Goal: Navigation & Orientation: Find specific page/section

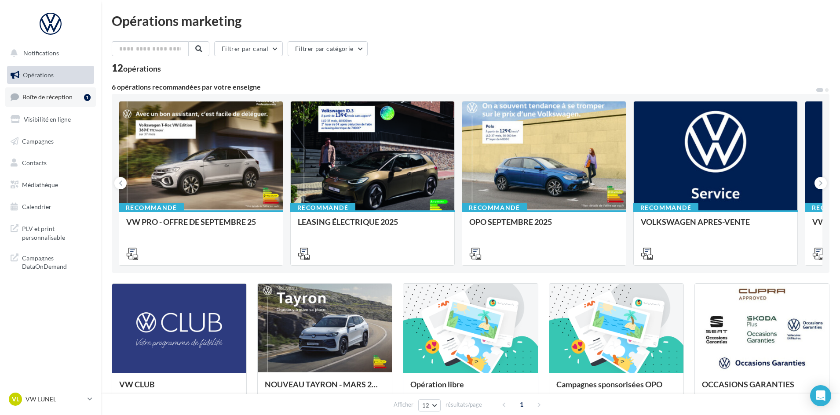
click at [56, 94] on span "Boîte de réception" at bounding box center [47, 96] width 50 height 7
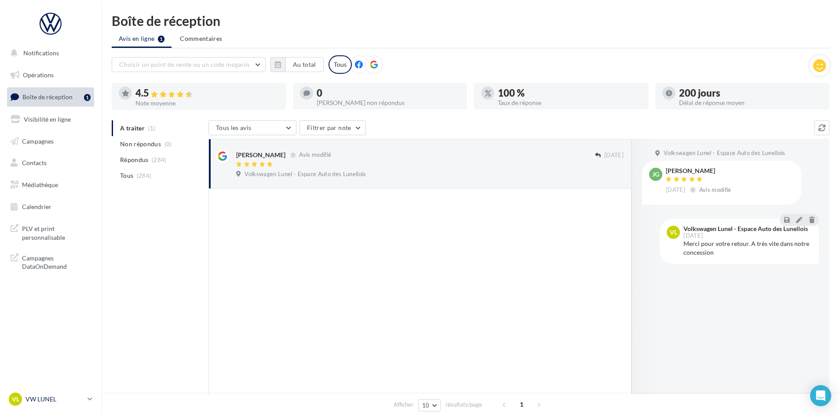
click at [45, 402] on p "VW LUNEL" at bounding box center [54, 399] width 58 height 9
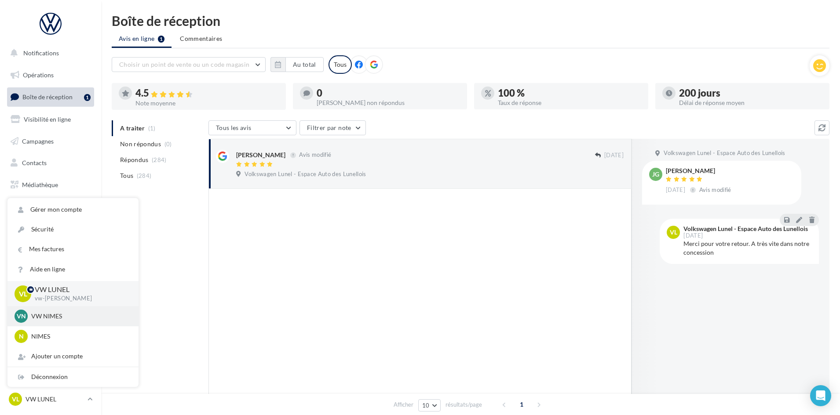
click at [44, 318] on p "VW NIMES" at bounding box center [79, 316] width 97 height 9
